Goal: Information Seeking & Learning: Learn about a topic

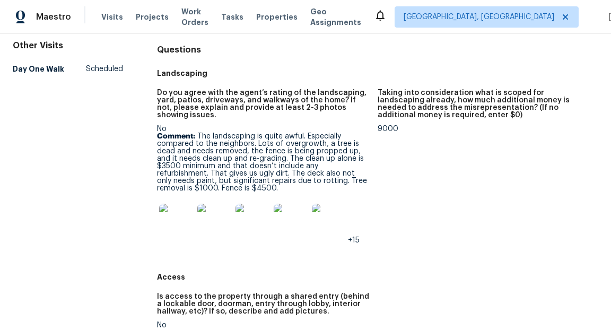
scroll to position [119, 0]
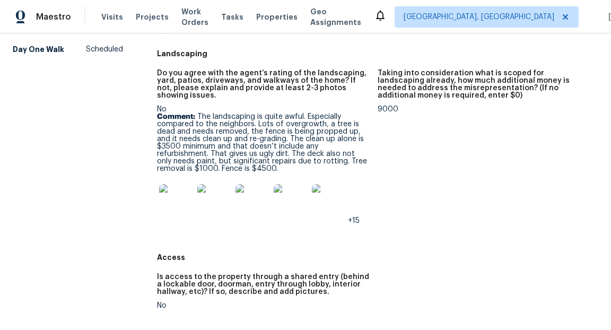
click at [170, 201] on img at bounding box center [176, 201] width 34 height 34
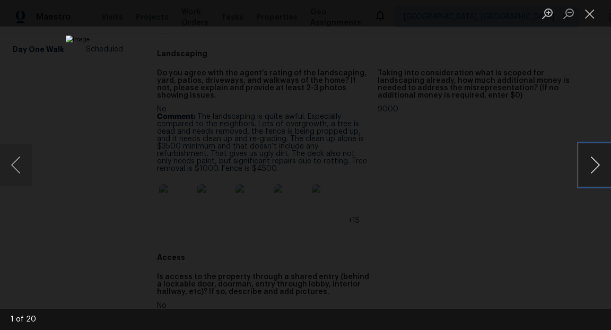
click at [590, 162] on button "Next image" at bounding box center [596, 165] width 32 height 42
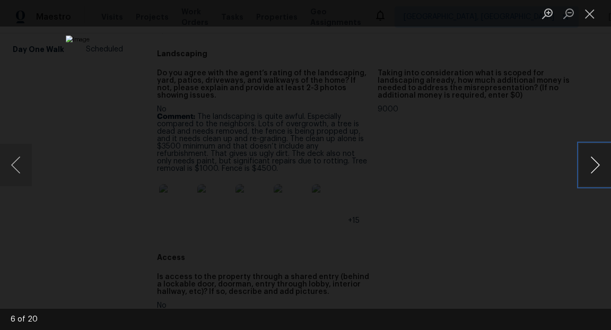
click at [590, 162] on button "Next image" at bounding box center [596, 165] width 32 height 42
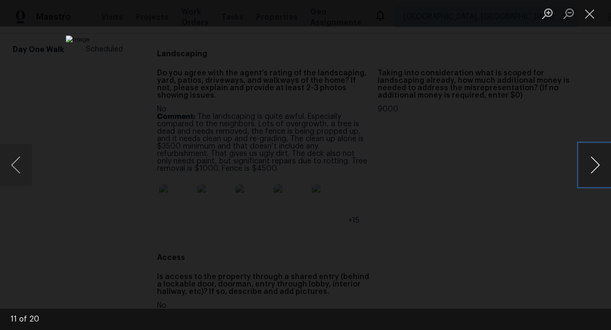
click at [590, 162] on button "Next image" at bounding box center [596, 165] width 32 height 42
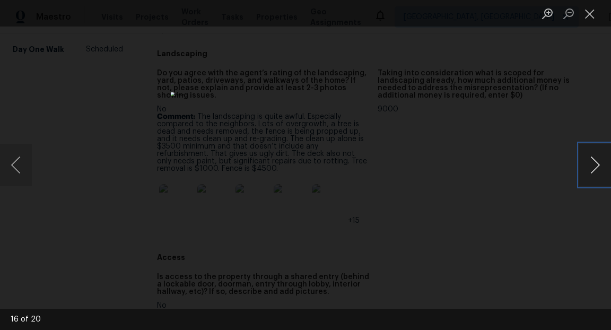
click at [590, 162] on button "Next image" at bounding box center [596, 165] width 32 height 42
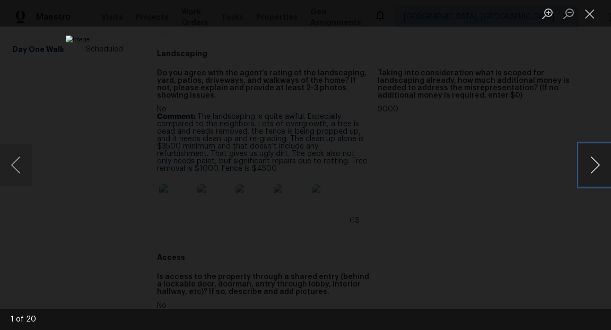
click at [590, 162] on button "Next image" at bounding box center [596, 165] width 32 height 42
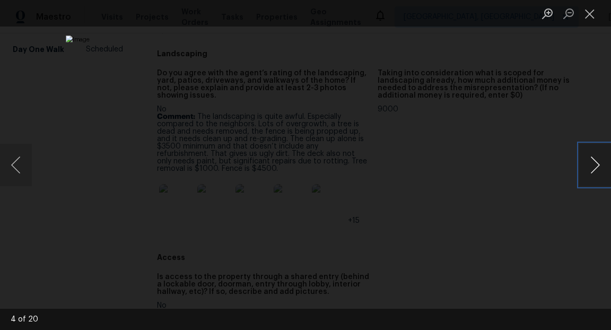
click at [590, 162] on button "Next image" at bounding box center [596, 165] width 32 height 42
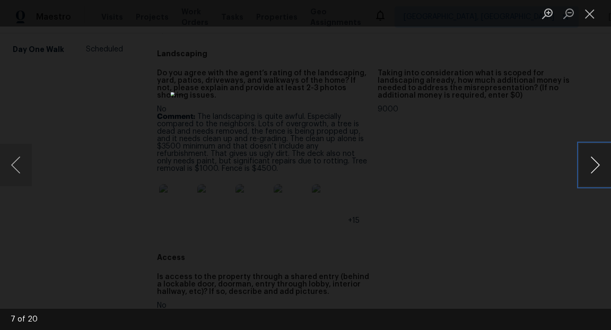
click at [590, 162] on button "Next image" at bounding box center [596, 165] width 32 height 42
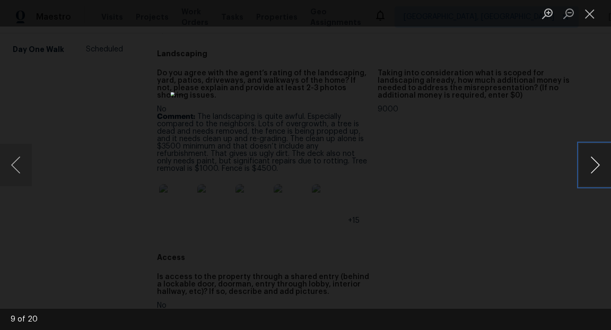
click at [590, 162] on button "Next image" at bounding box center [596, 165] width 32 height 42
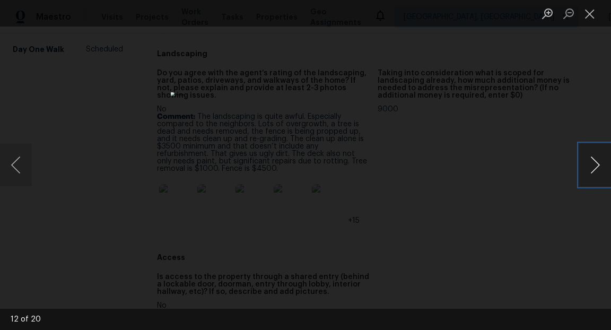
click at [590, 162] on button "Next image" at bounding box center [596, 165] width 32 height 42
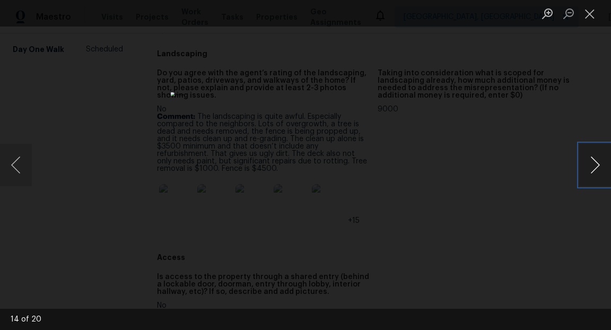
click at [590, 162] on button "Next image" at bounding box center [596, 165] width 32 height 42
click at [590, 19] on button "Close lightbox" at bounding box center [590, 13] width 21 height 19
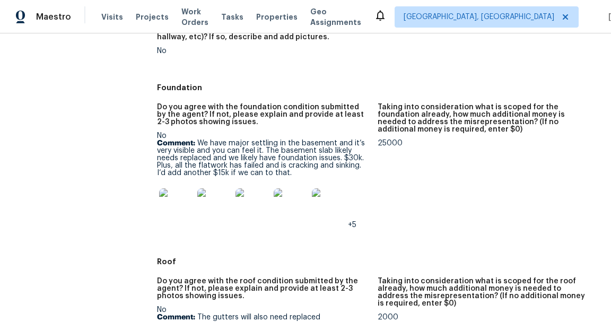
scroll to position [368, 0]
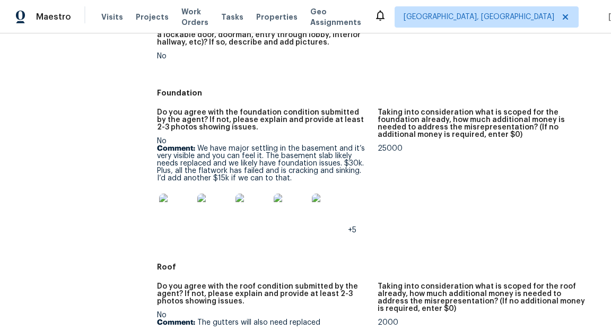
click at [182, 215] on img at bounding box center [176, 211] width 34 height 34
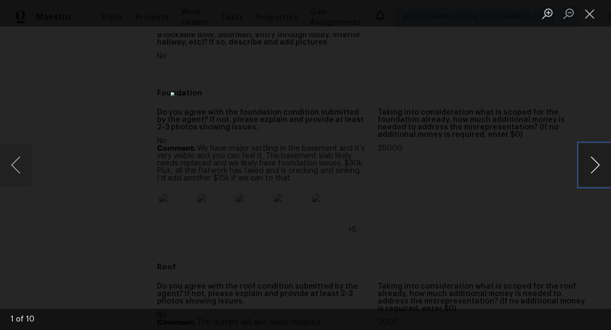
click at [590, 162] on button "Next image" at bounding box center [596, 165] width 32 height 42
click at [589, 170] on button "Next image" at bounding box center [596, 165] width 32 height 42
click at [594, 164] on button "Next image" at bounding box center [596, 165] width 32 height 42
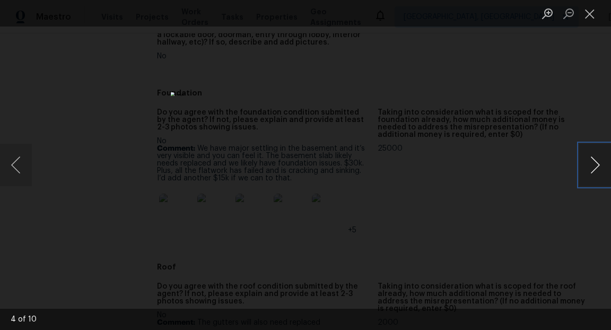
click at [590, 169] on button "Next image" at bounding box center [596, 165] width 32 height 42
click at [595, 172] on input "Start a chat with Grammarly AI" at bounding box center [305, 165] width 611 height 330
click at [592, 168] on button "Next image" at bounding box center [596, 165] width 32 height 42
click at [593, 169] on button "Next image" at bounding box center [596, 165] width 32 height 42
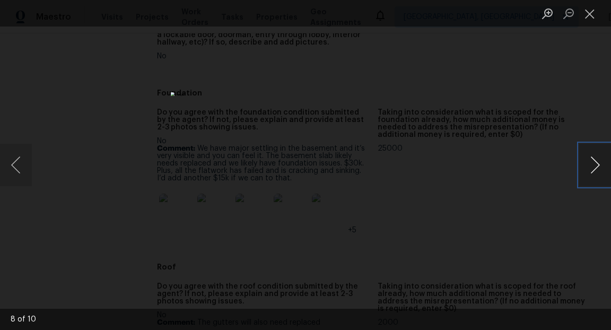
click at [593, 169] on button "Next image" at bounding box center [596, 165] width 32 height 42
